Goal: Task Accomplishment & Management: Manage account settings

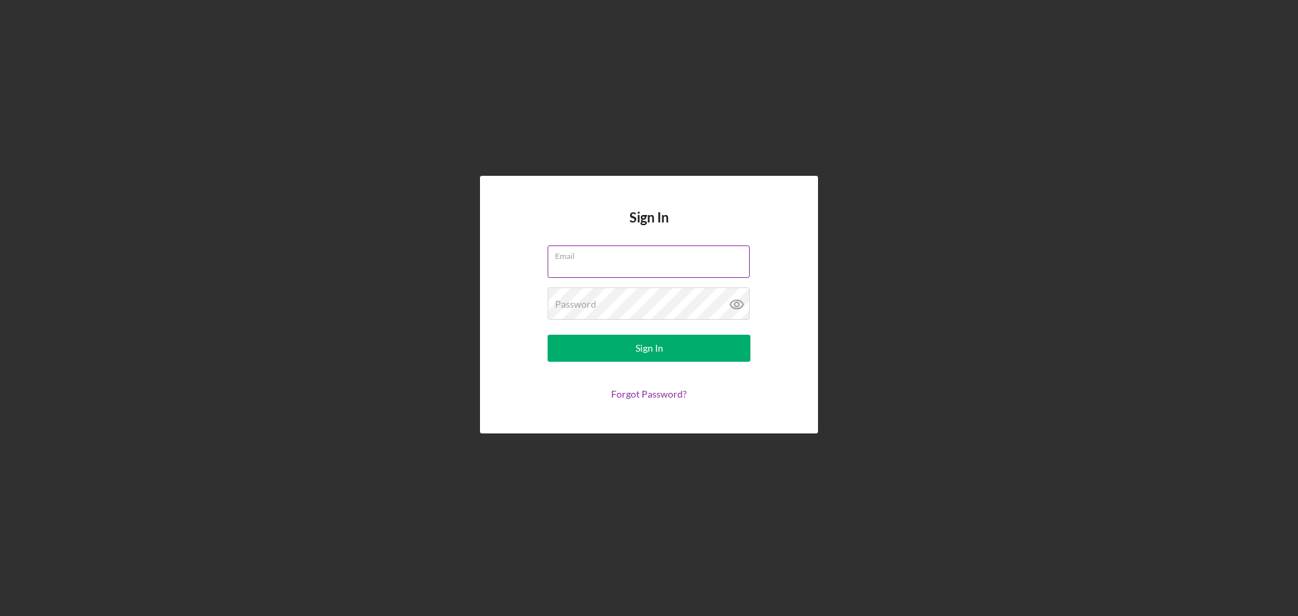
type input "[EMAIL_ADDRESS][DOMAIN_NAME]"
click at [598, 267] on input "[EMAIL_ADDRESS][DOMAIN_NAME]" at bounding box center [649, 261] width 202 height 32
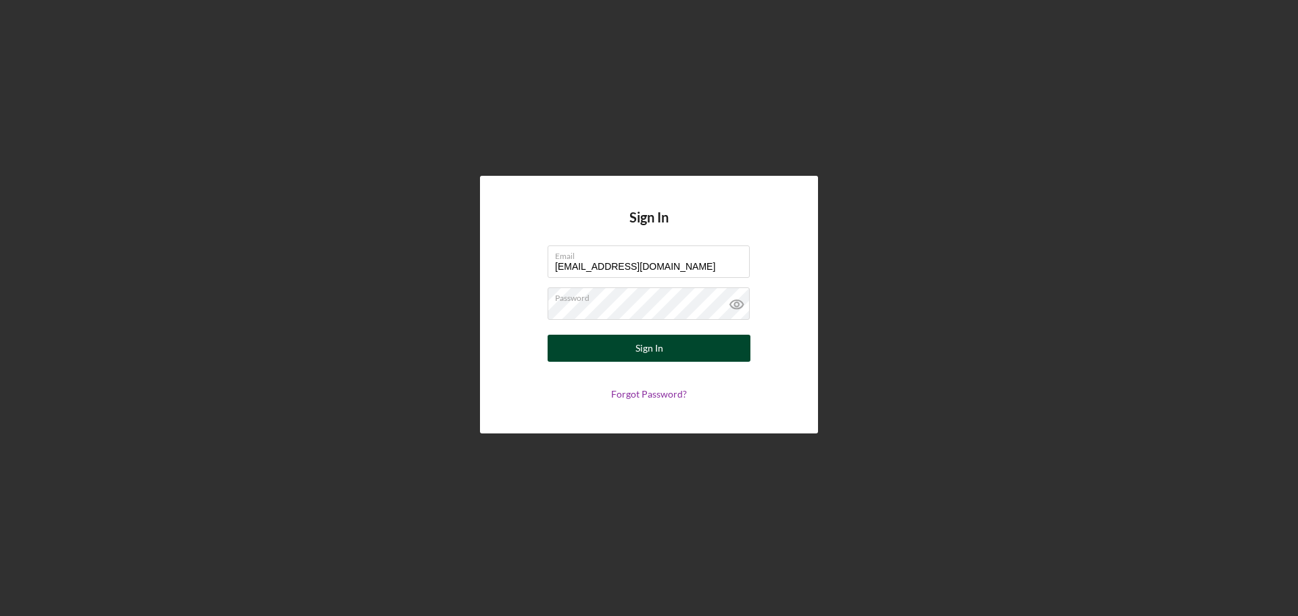
click at [650, 345] on div "Sign In" at bounding box center [650, 348] width 28 height 27
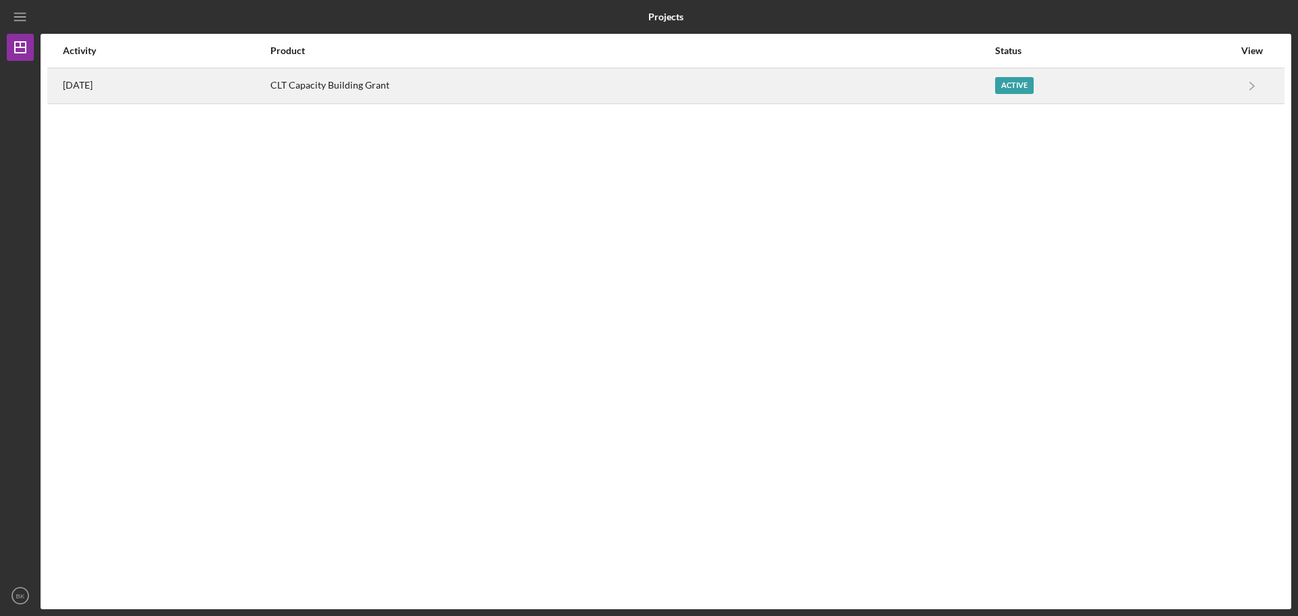
click at [949, 93] on div "CLT Capacity Building Grant" at bounding box center [631, 86] width 723 height 34
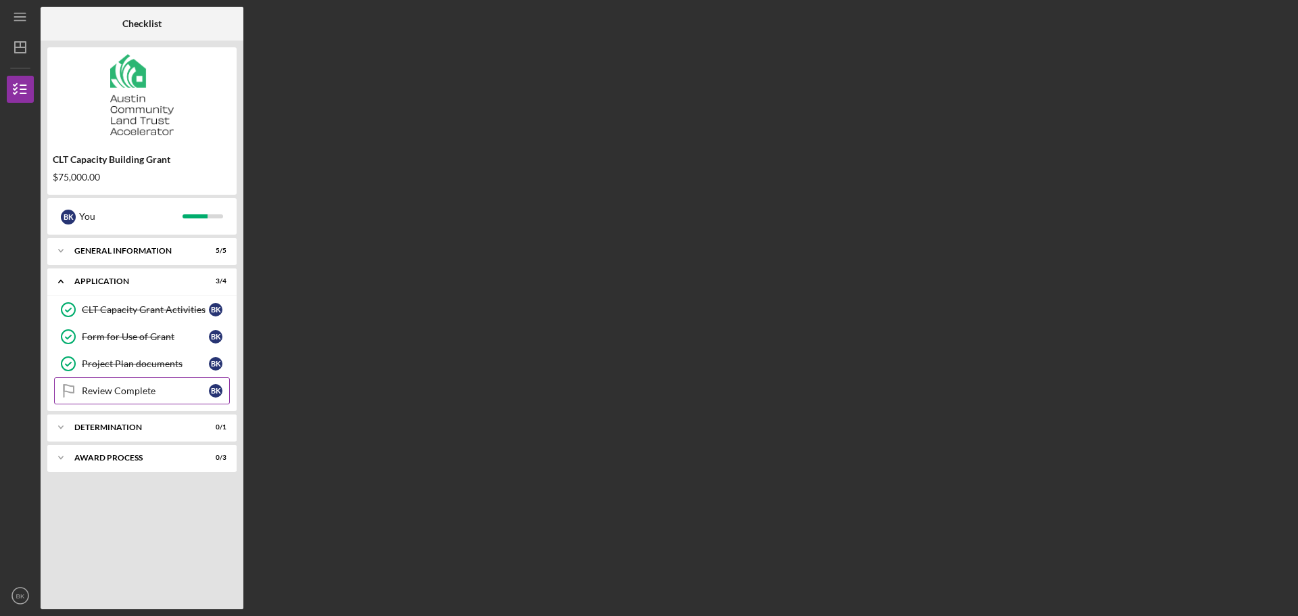
click at [137, 388] on div "Review Complete" at bounding box center [145, 390] width 127 height 11
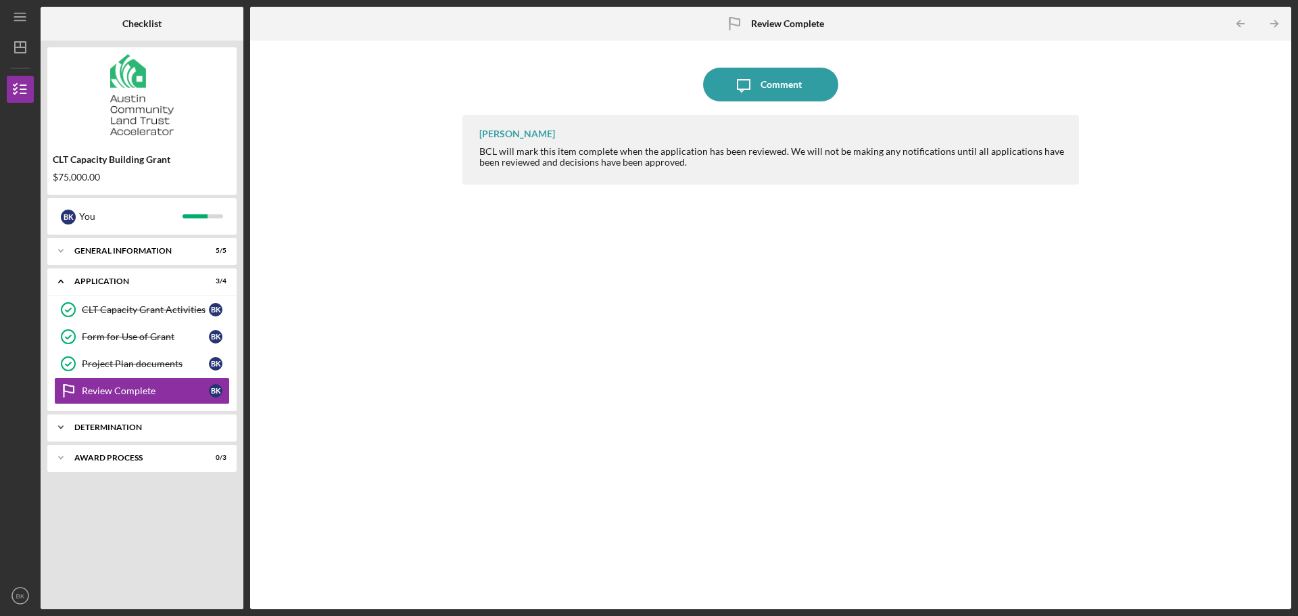
click at [139, 423] on div "Icon/Expander Determination 0 / 1" at bounding box center [141, 427] width 189 height 27
click at [119, 488] on div "Award Process" at bounding box center [146, 492] width 145 height 8
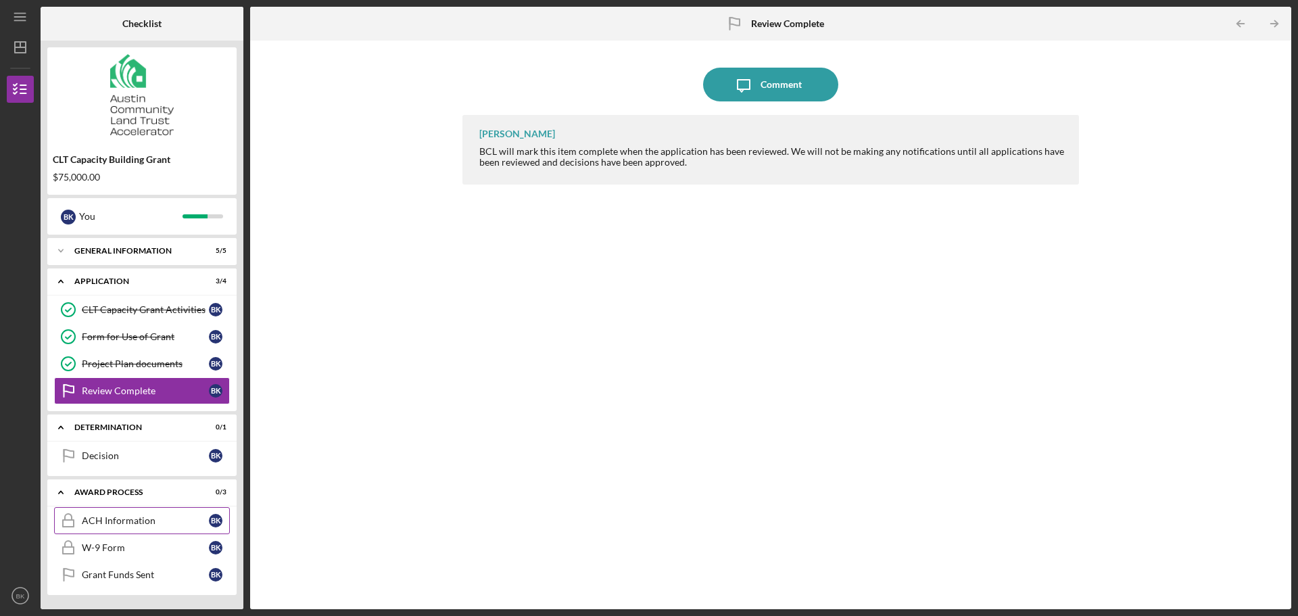
click at [155, 511] on link "ACH Information ACH Information B K" at bounding box center [142, 520] width 176 height 27
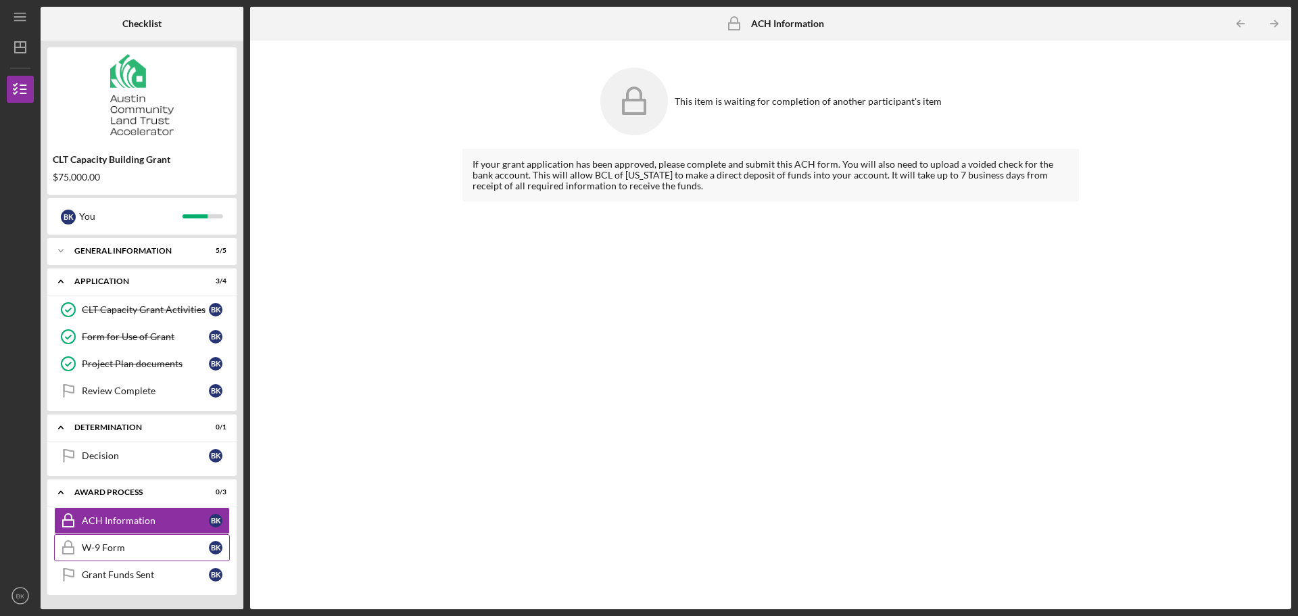
click at [165, 545] on div "W-9 Form" at bounding box center [145, 547] width 127 height 11
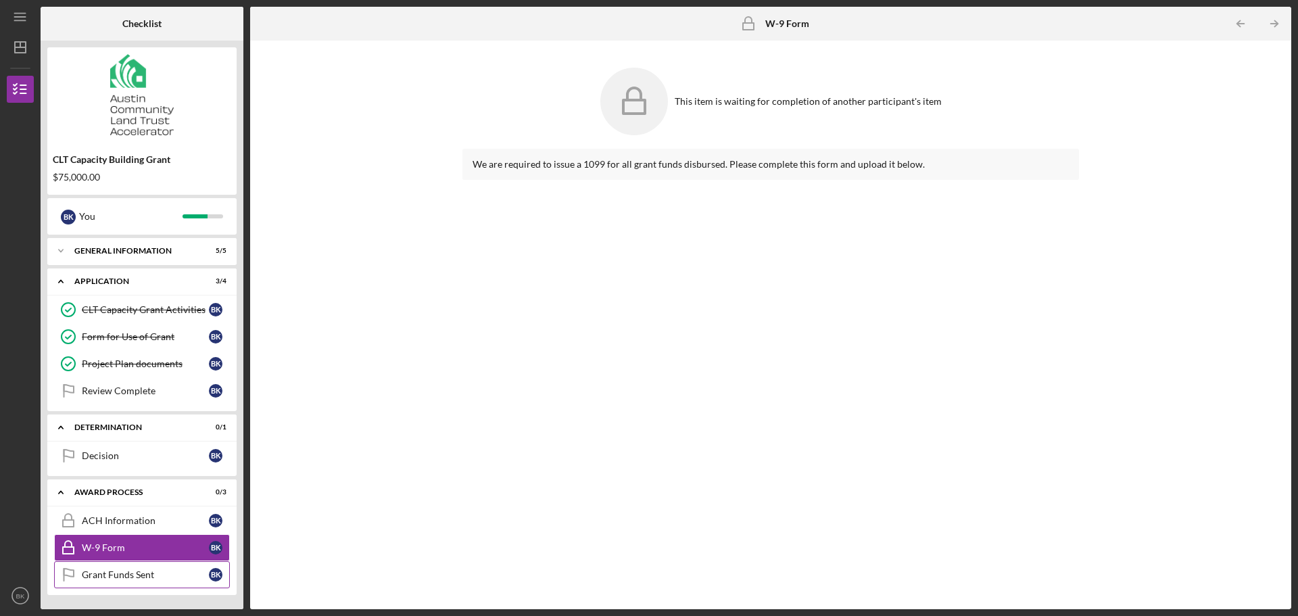
click at [134, 588] on link "Grant Funds Sent Grant Funds Sent B K" at bounding box center [142, 574] width 176 height 27
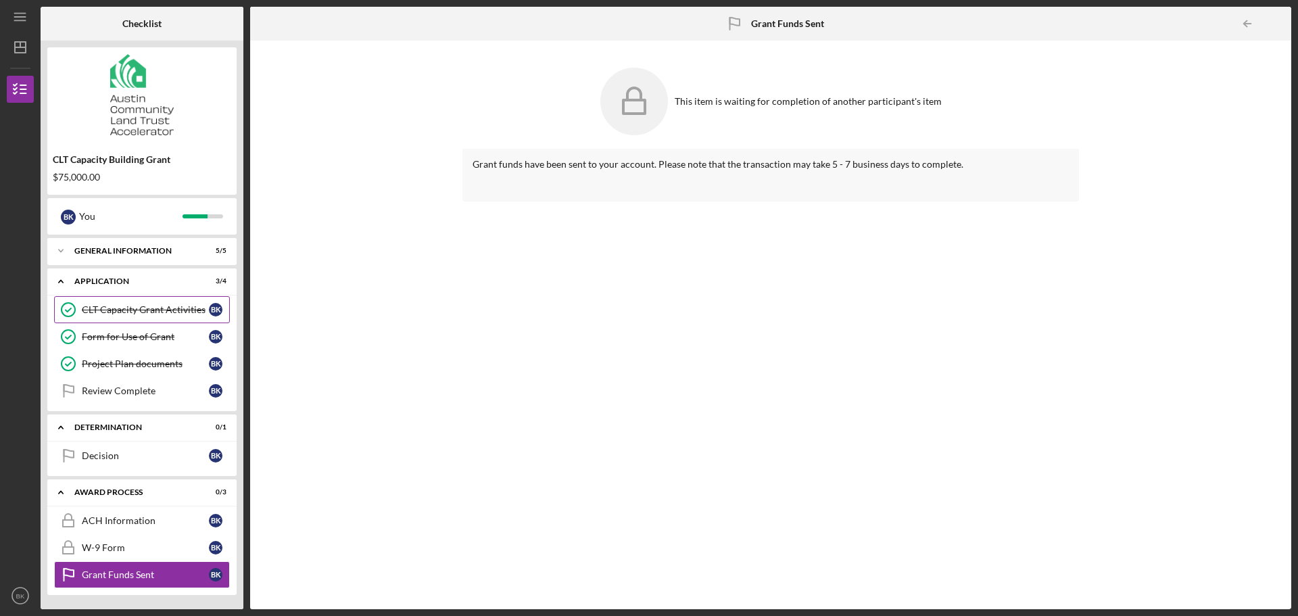
click at [107, 311] on div "CLT Capacity Grant Activities" at bounding box center [145, 309] width 127 height 11
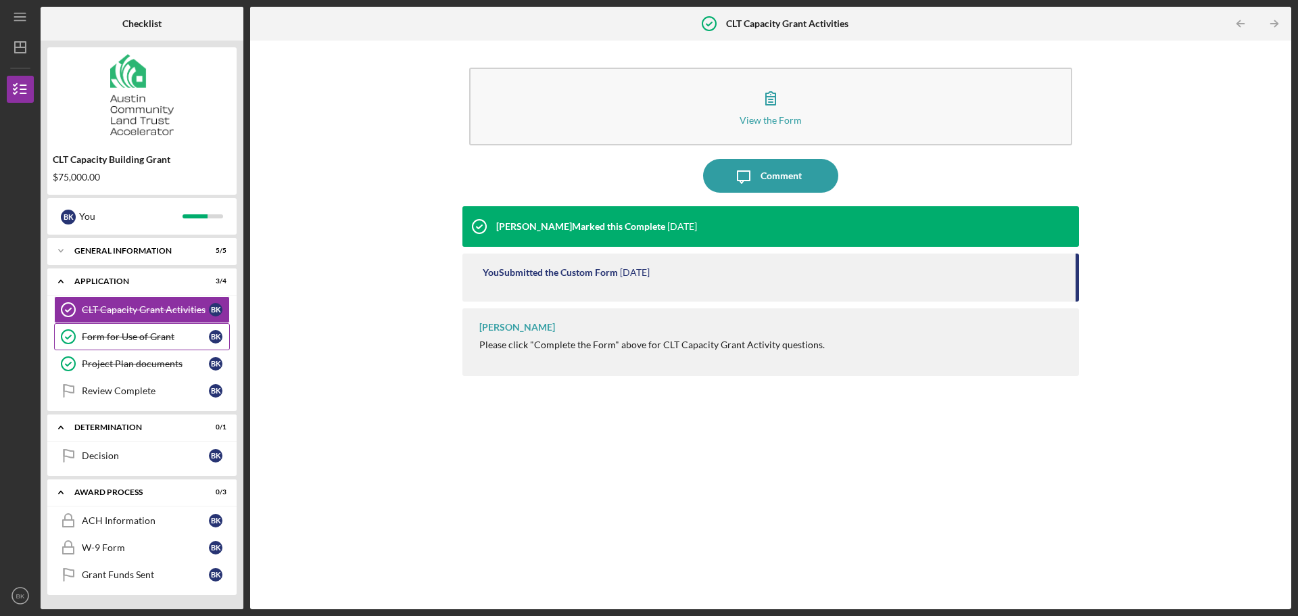
click at [135, 343] on link "Form for Use of Grant Form for Use of [PERSON_NAME]" at bounding box center [142, 336] width 176 height 27
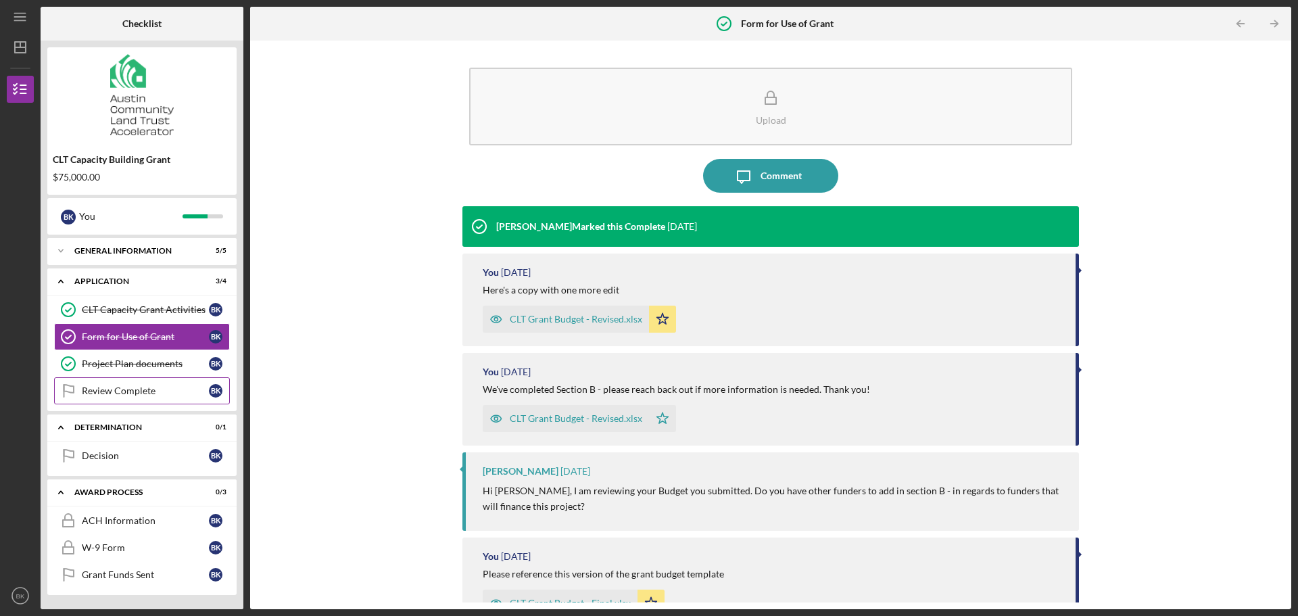
click at [141, 379] on link "Review Complete Review Complete B K" at bounding box center [142, 390] width 176 height 27
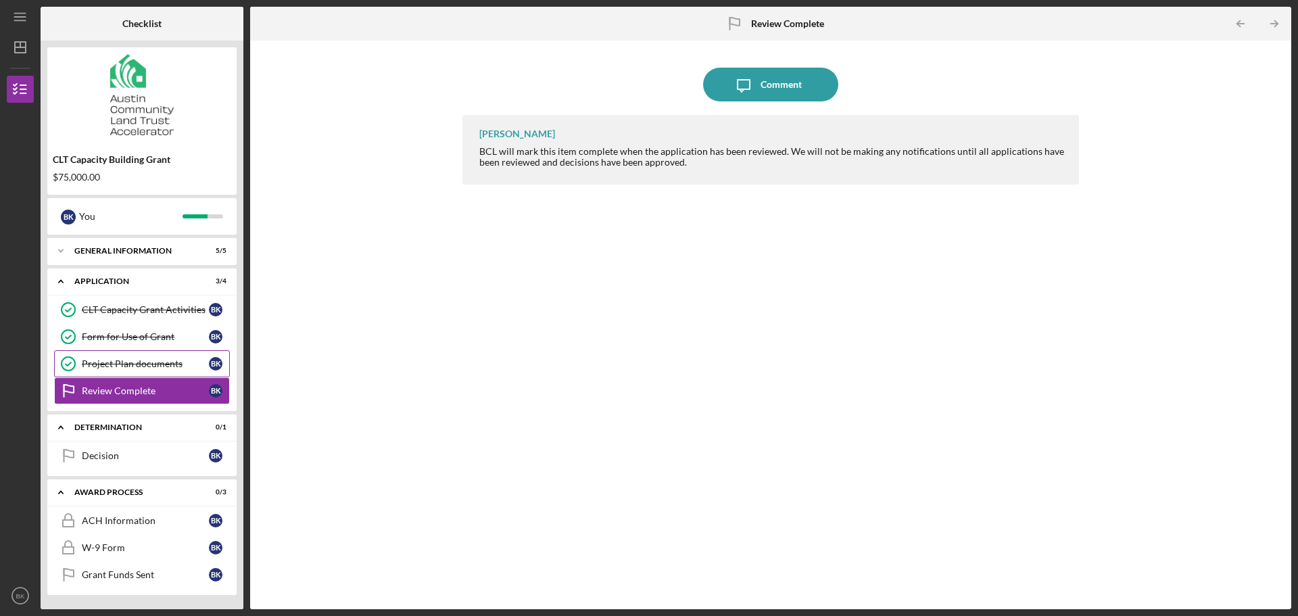
click at [137, 356] on link "Project Plan documents Project Plan documents B K" at bounding box center [142, 363] width 176 height 27
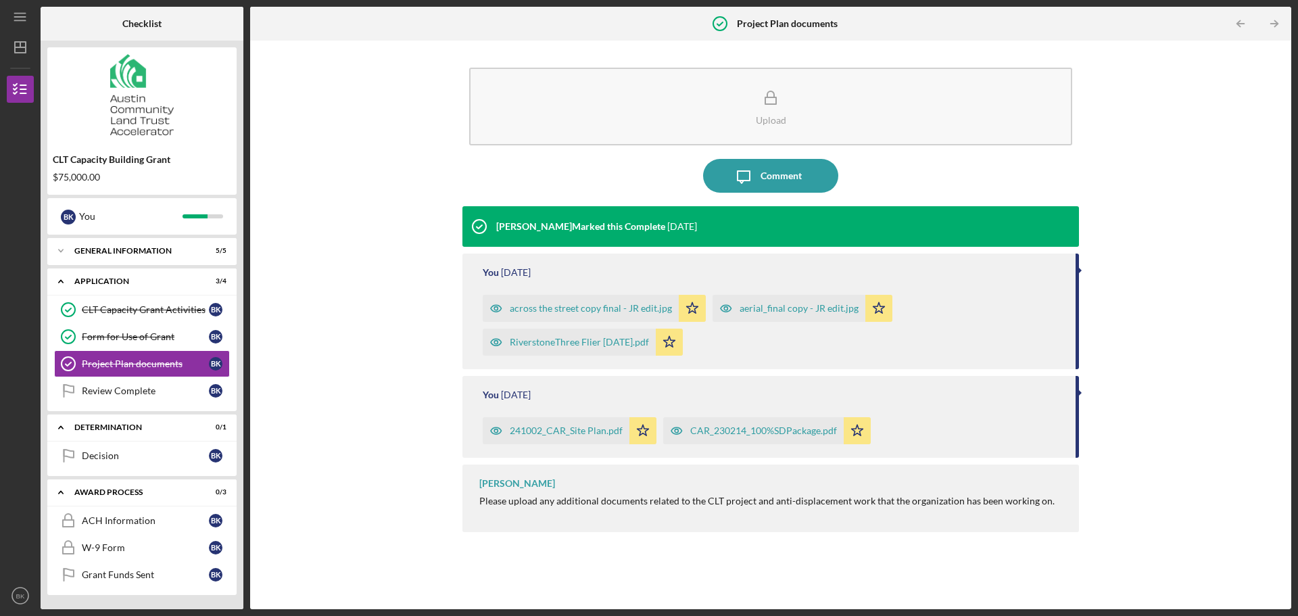
click at [371, 229] on div "Upload Icon/Message Comment [PERSON_NAME] Marked this Complete [DATE] You [DATE…" at bounding box center [771, 324] width 1028 height 555
click at [172, 333] on div "Form for Use of Grant" at bounding box center [145, 336] width 127 height 11
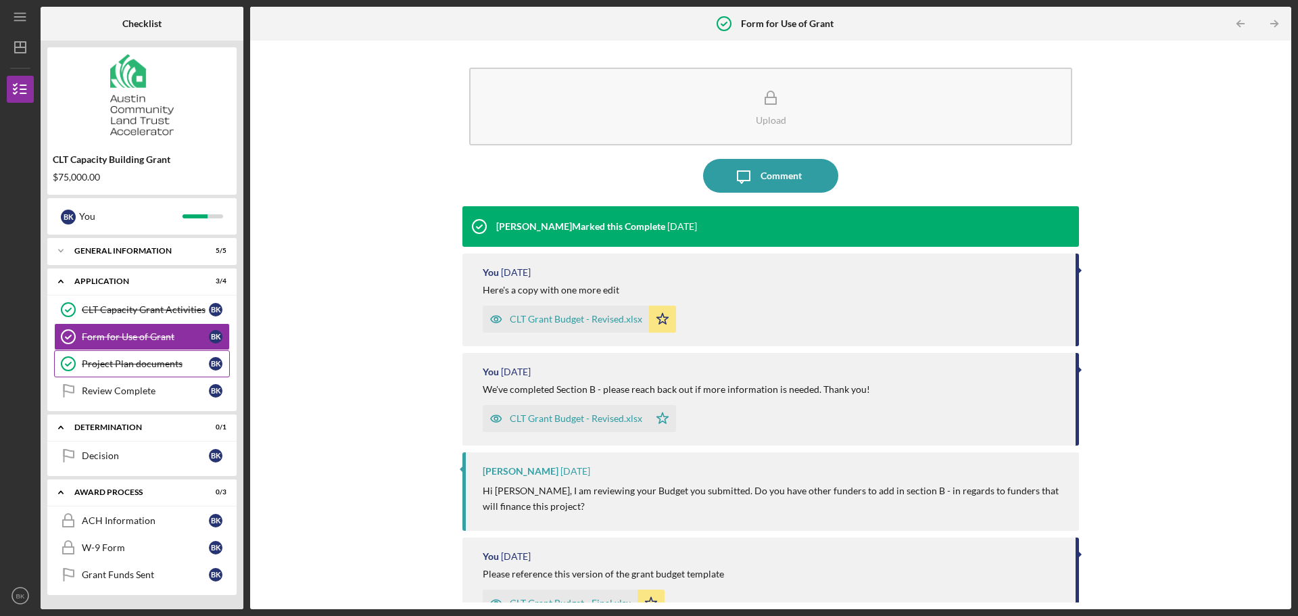
click at [172, 364] on div "Project Plan documents" at bounding box center [145, 363] width 127 height 11
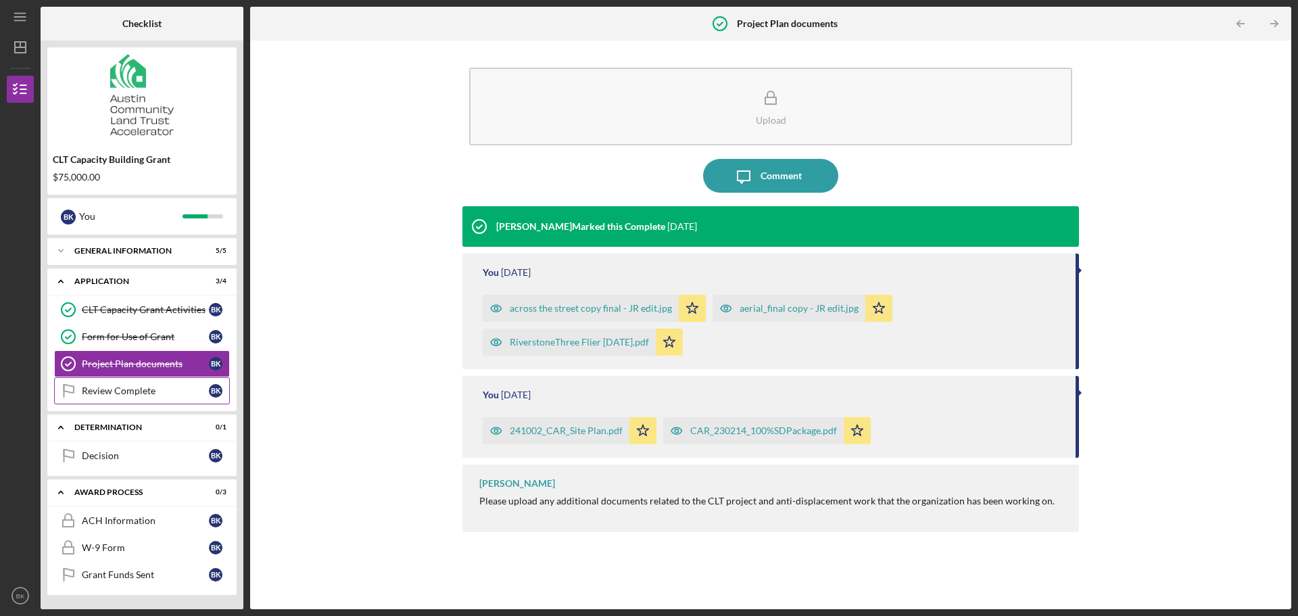
click at [87, 393] on div "Review Complete" at bounding box center [145, 390] width 127 height 11
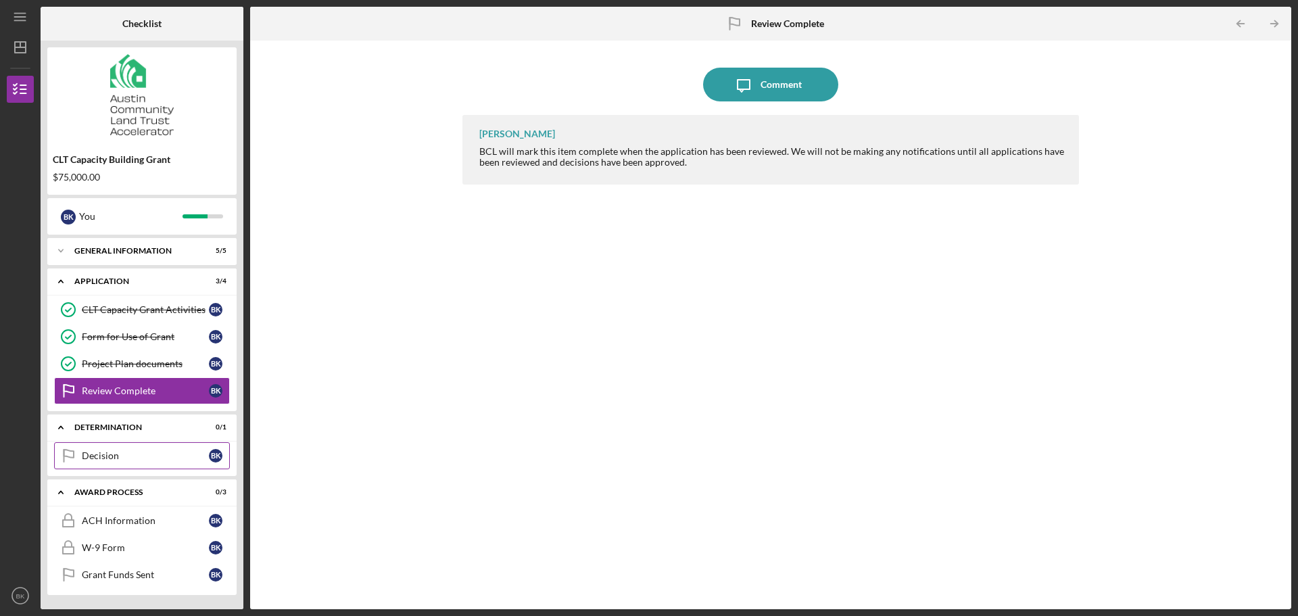
click at [134, 458] on div "Decision" at bounding box center [145, 455] width 127 height 11
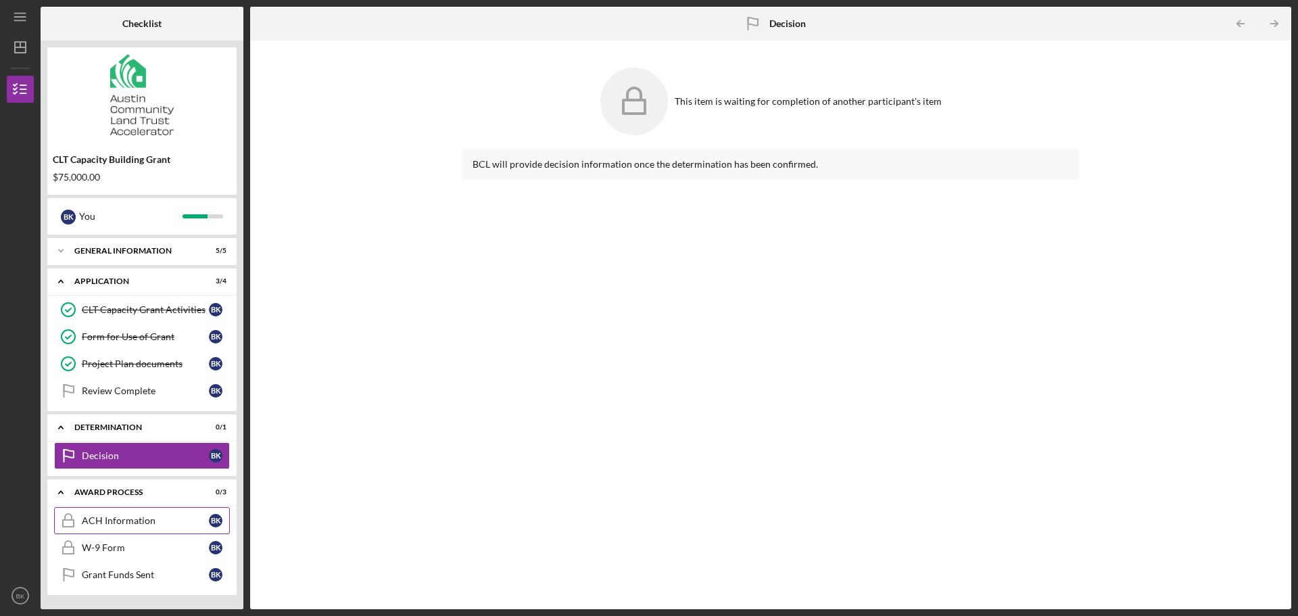
click at [142, 518] on div "ACH Information" at bounding box center [145, 520] width 127 height 11
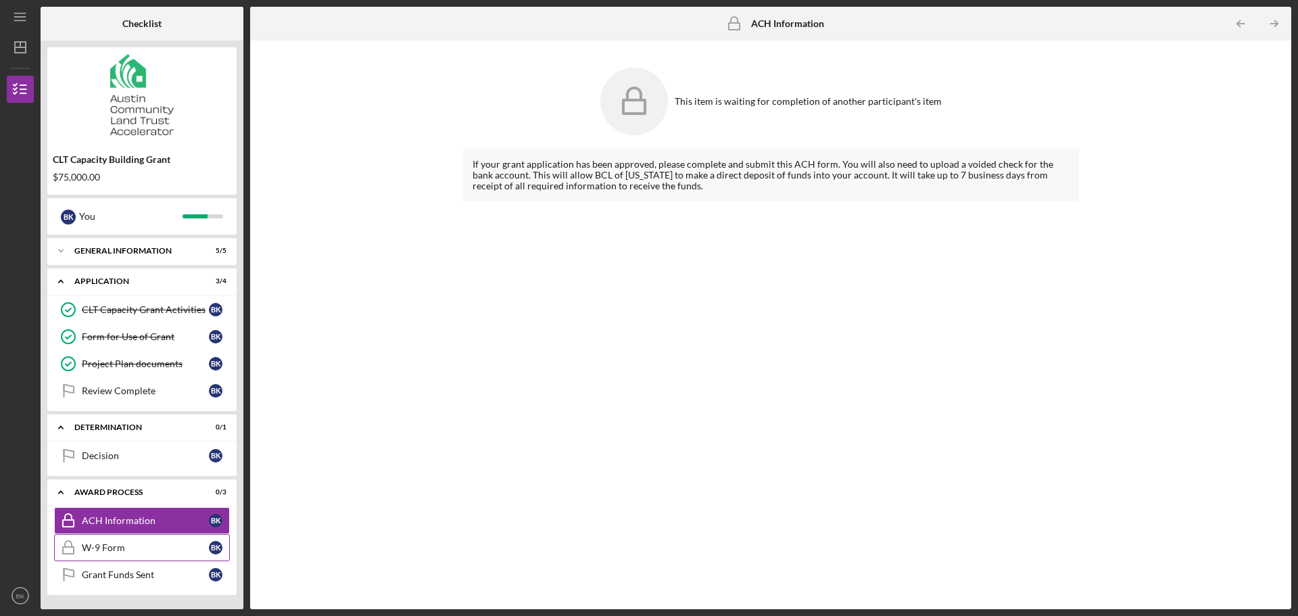
click at [166, 541] on link "W-9 Form W-9 Form B K" at bounding box center [142, 547] width 176 height 27
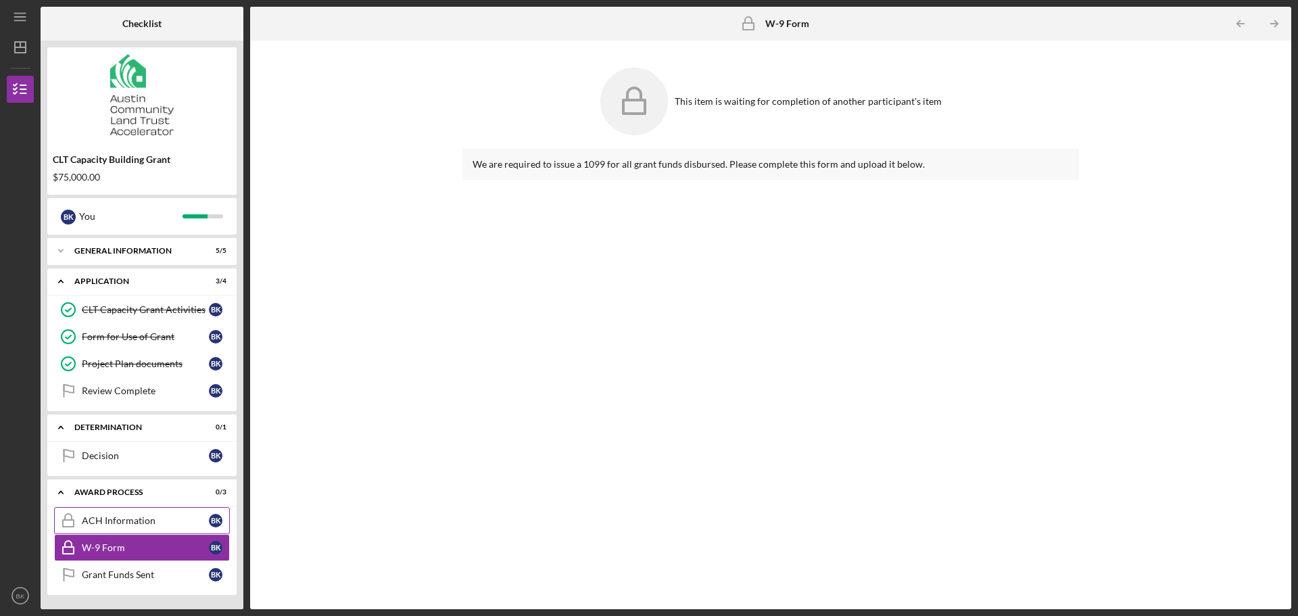
click at [171, 524] on div "ACH Information" at bounding box center [145, 520] width 127 height 11
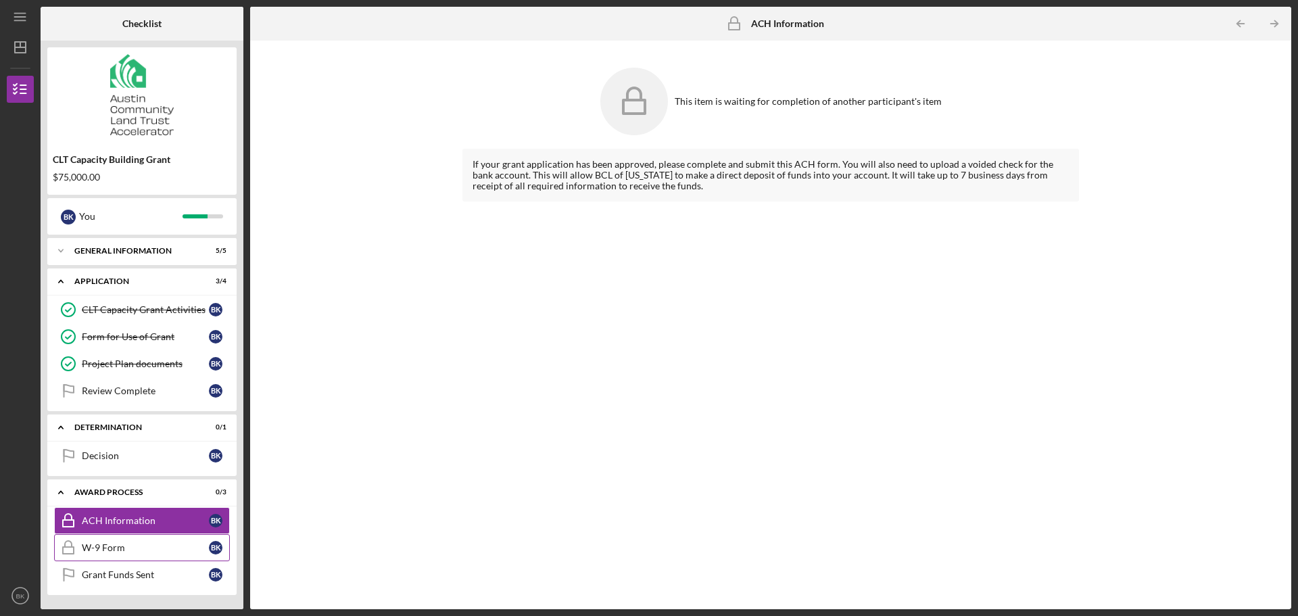
click at [176, 560] on link "W-9 Form W-9 Form B K" at bounding box center [142, 547] width 176 height 27
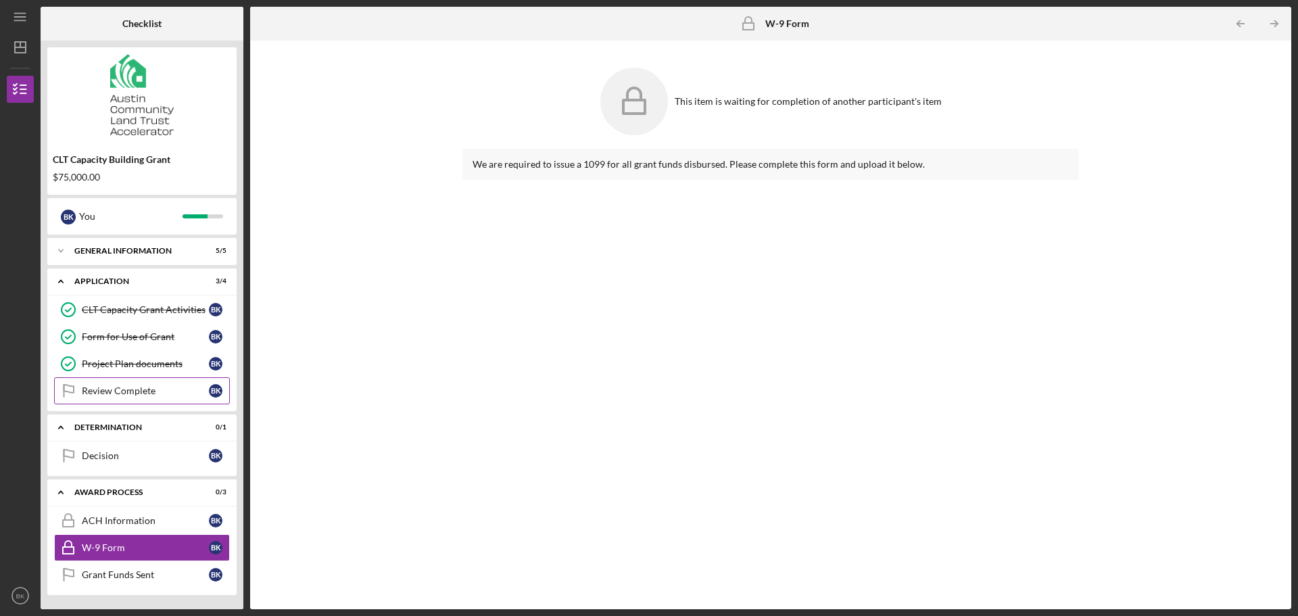
click at [130, 394] on div "Review Complete" at bounding box center [145, 390] width 127 height 11
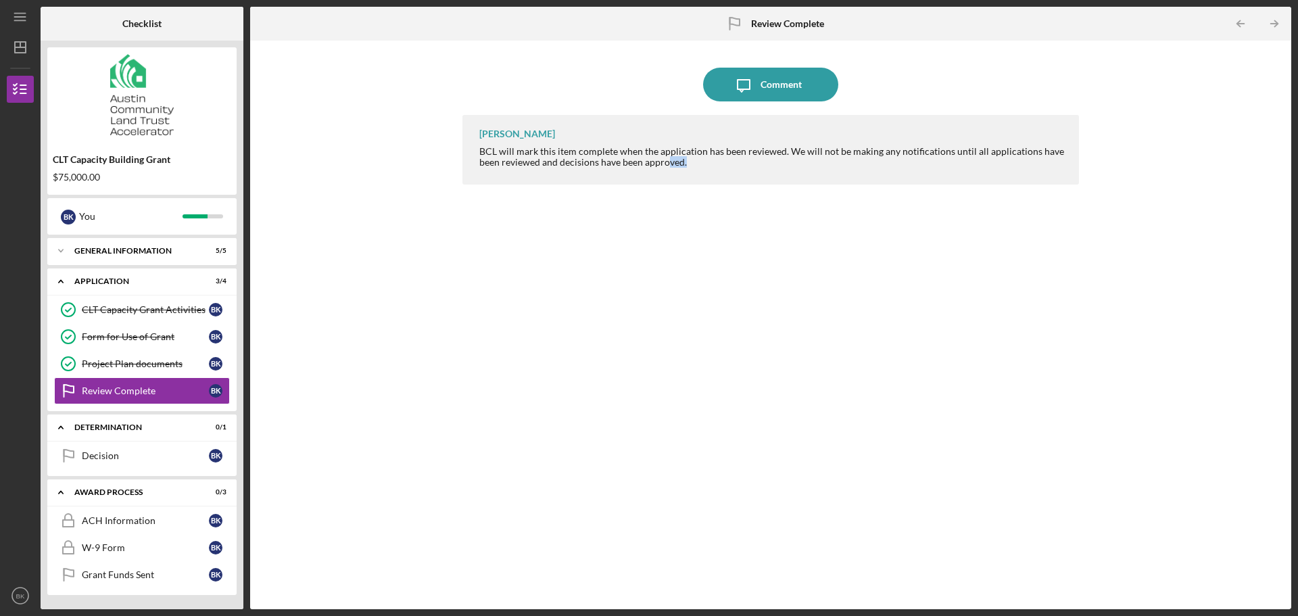
drag, startPoint x: 716, startPoint y: 162, endPoint x: 667, endPoint y: 158, distance: 49.6
click at [667, 158] on div "BCL will mark this item complete when the application has been reviewed. We wil…" at bounding box center [772, 157] width 586 height 22
